Goal: Check status: Check status

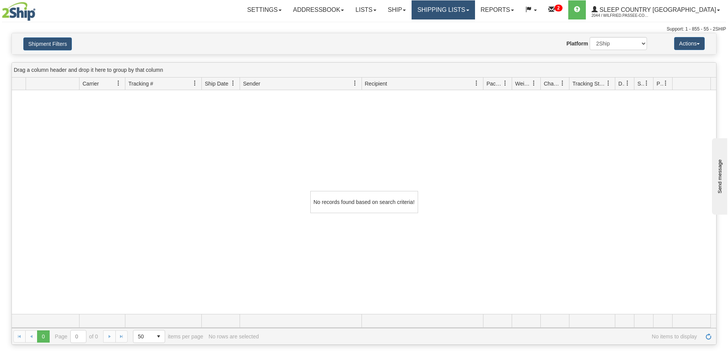
click at [463, 5] on link "Shipping lists" at bounding box center [443, 9] width 63 height 19
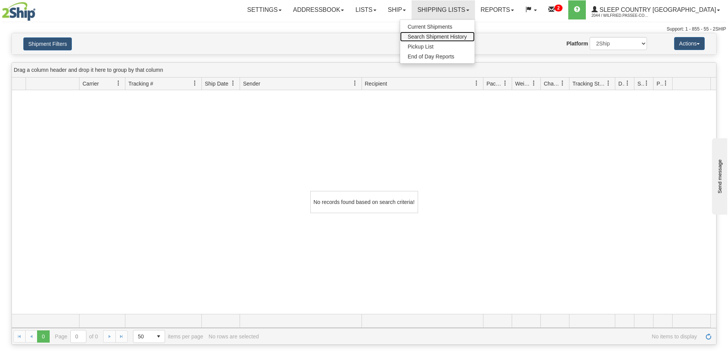
drag, startPoint x: 461, startPoint y: 33, endPoint x: 456, endPoint y: 36, distance: 6.0
click at [461, 34] on link "Search Shipment History" at bounding box center [437, 37] width 75 height 10
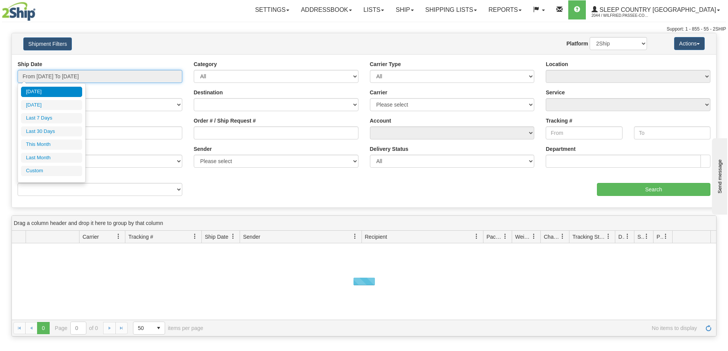
click at [77, 75] on input "From [DATE] To [DATE]" at bounding box center [100, 76] width 165 height 13
click at [69, 129] on li "Last 30 Days" at bounding box center [51, 132] width 61 height 10
type input "From [DATE] To [DATE]"
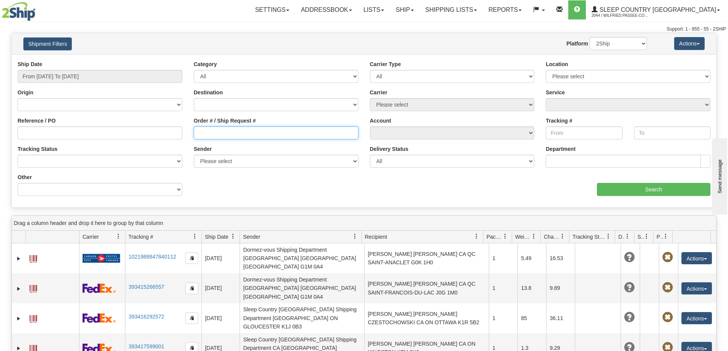
click at [210, 133] on input "Order # / Ship Request #" at bounding box center [276, 133] width 165 height 13
paste input "9000I092509"
type input "9000I092509"
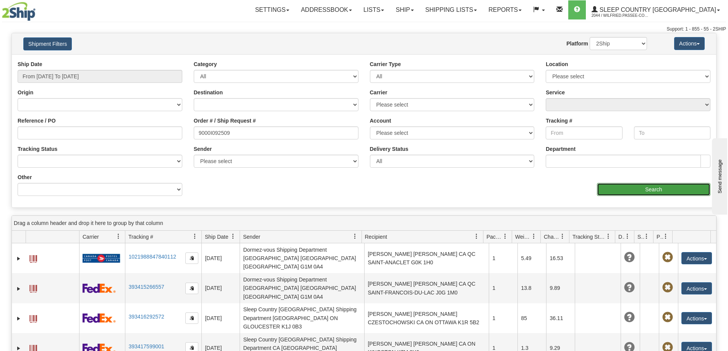
click at [616, 190] on input "Search" at bounding box center [654, 189] width 114 height 13
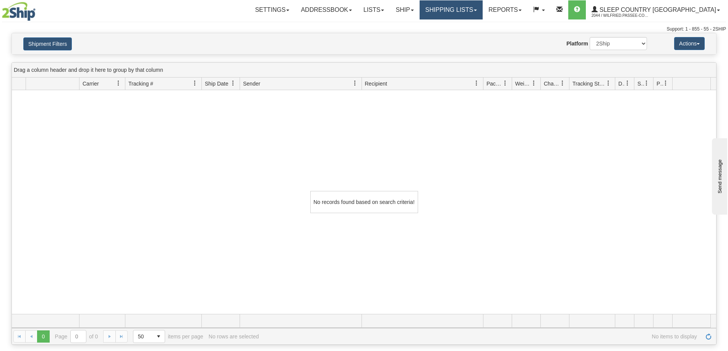
click at [482, 11] on link "Shipping lists" at bounding box center [451, 9] width 63 height 19
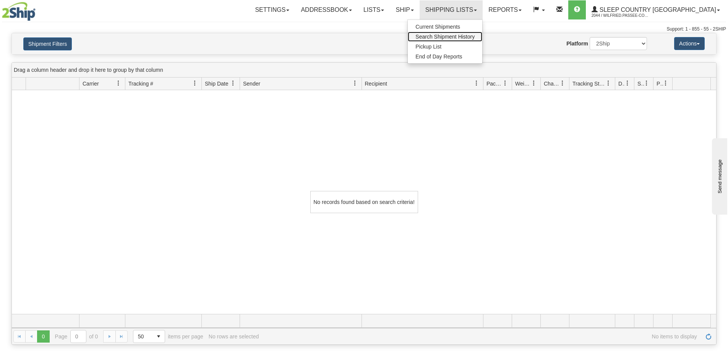
click at [475, 36] on span "Search Shipment History" at bounding box center [445, 37] width 59 height 6
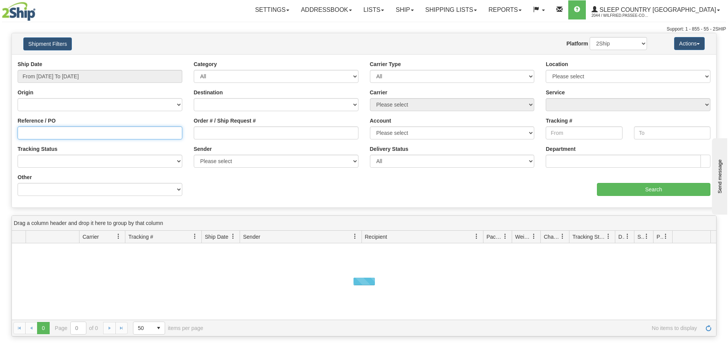
click at [95, 136] on input "Reference / PO" at bounding box center [100, 133] width 165 height 13
paste input "9000I092509"
type input "9000I092509"
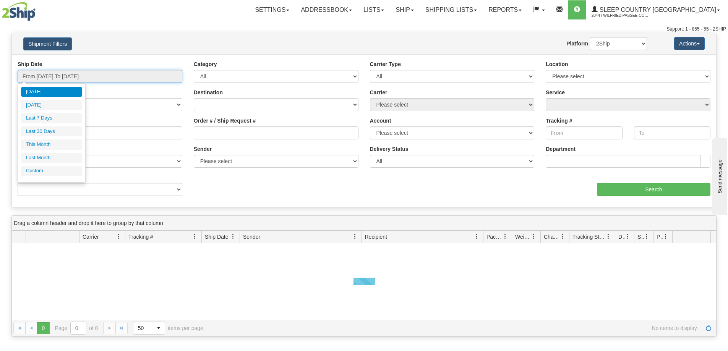
drag, startPoint x: 104, startPoint y: 75, endPoint x: 104, endPoint y: 80, distance: 4.7
click at [103, 76] on input "From [DATE] To [DATE]" at bounding box center [100, 76] width 165 height 13
drag, startPoint x: 71, startPoint y: 133, endPoint x: 89, endPoint y: 132, distance: 18.0
click at [71, 133] on li "Last 30 Days" at bounding box center [51, 132] width 61 height 10
type input "From [DATE] To [DATE]"
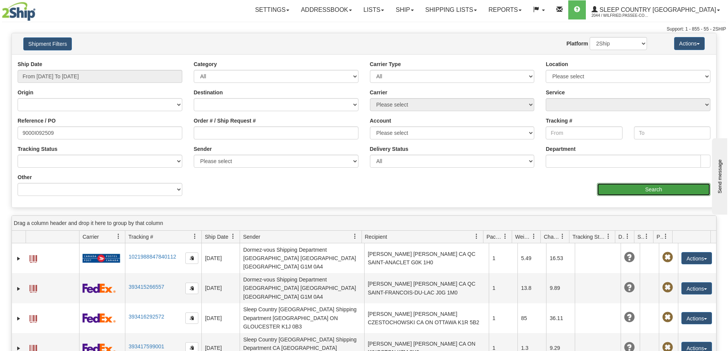
click at [620, 186] on input "Search" at bounding box center [654, 189] width 114 height 13
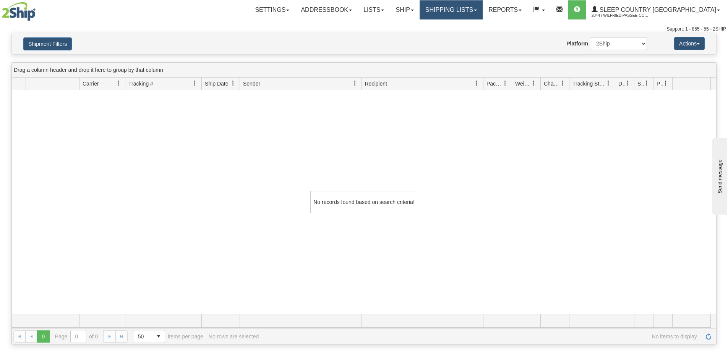
click at [477, 13] on link "Shipping lists" at bounding box center [451, 9] width 63 height 19
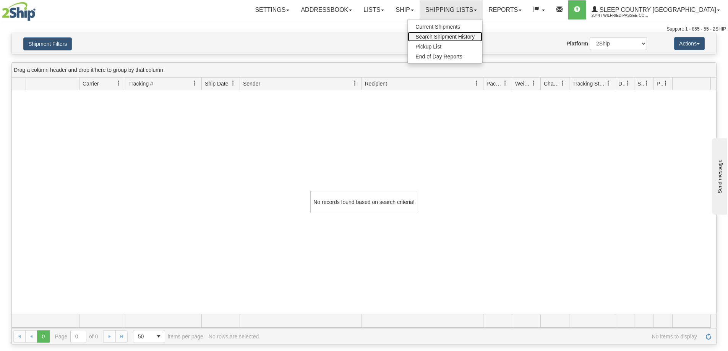
click at [475, 36] on span "Search Shipment History" at bounding box center [445, 37] width 59 height 6
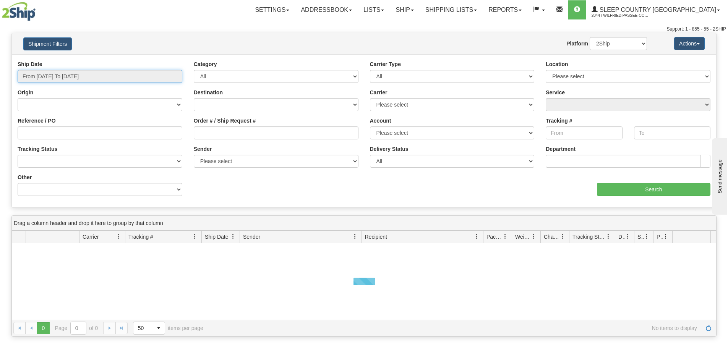
click at [84, 73] on input "From [DATE] To [DATE]" at bounding box center [100, 76] width 165 height 13
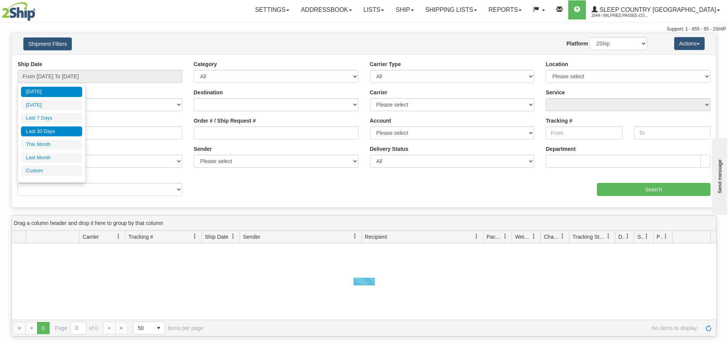
click at [76, 131] on li "Last 30 Days" at bounding box center [51, 132] width 61 height 10
type input "From [DATE] To [DATE]"
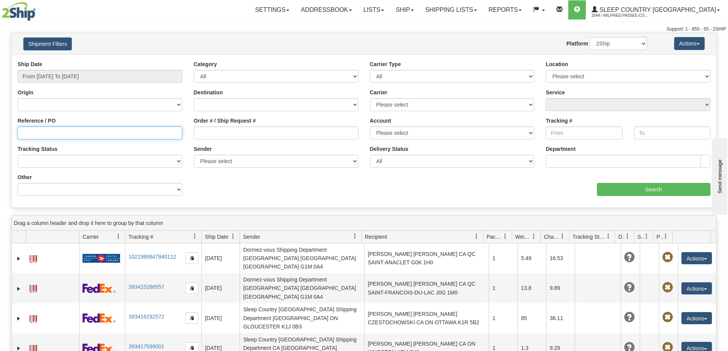
click at [83, 133] on input "Reference / PO" at bounding box center [100, 133] width 165 height 13
type input "1057886"
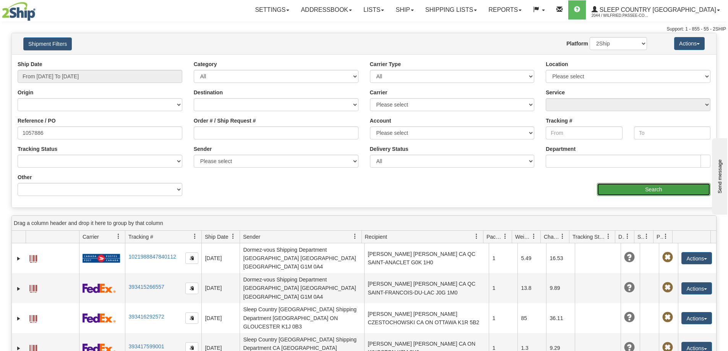
click at [609, 185] on input "Search" at bounding box center [654, 189] width 114 height 13
